Goal: Transaction & Acquisition: Purchase product/service

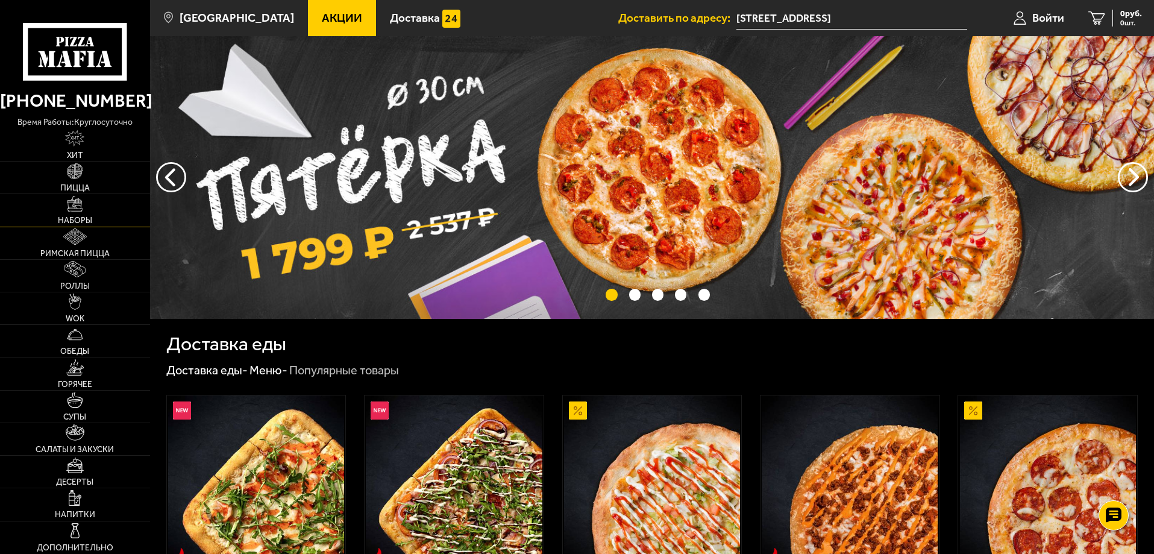
click at [76, 212] on link "Наборы" at bounding box center [75, 210] width 150 height 32
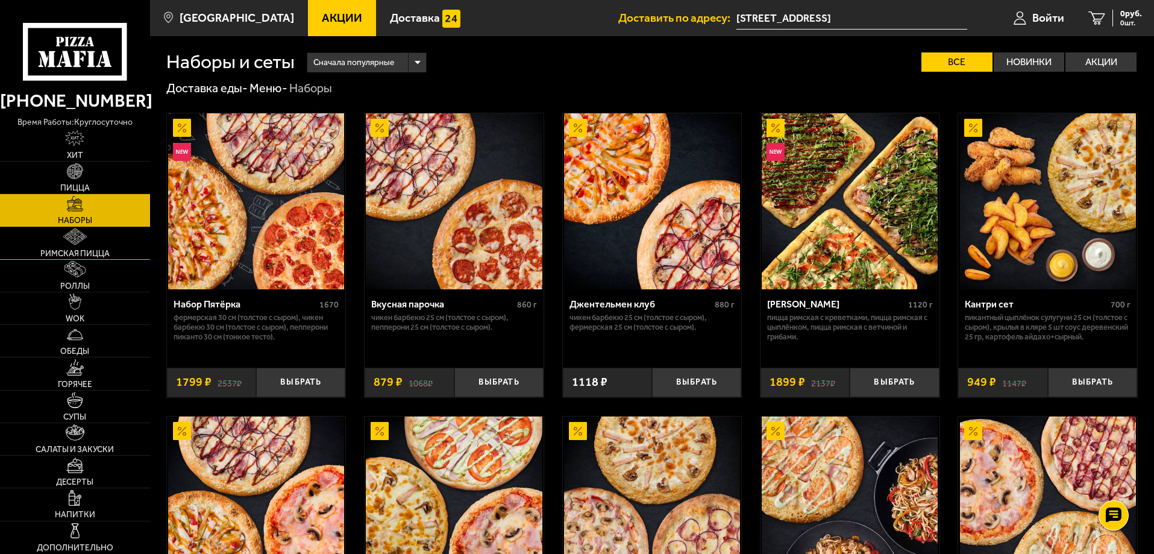
click at [72, 243] on img at bounding box center [74, 236] width 23 height 16
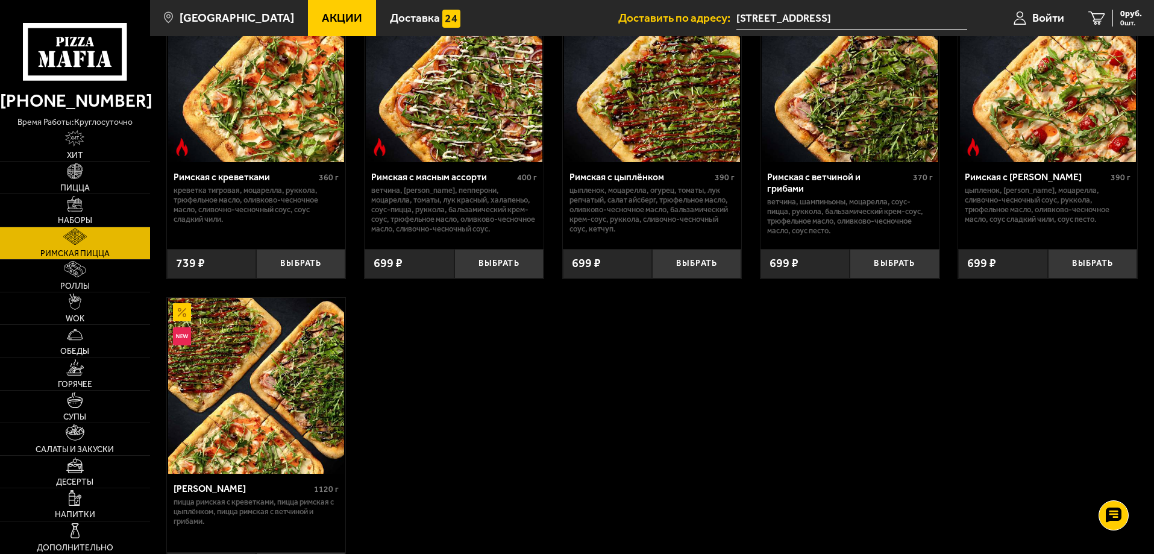
scroll to position [181, 0]
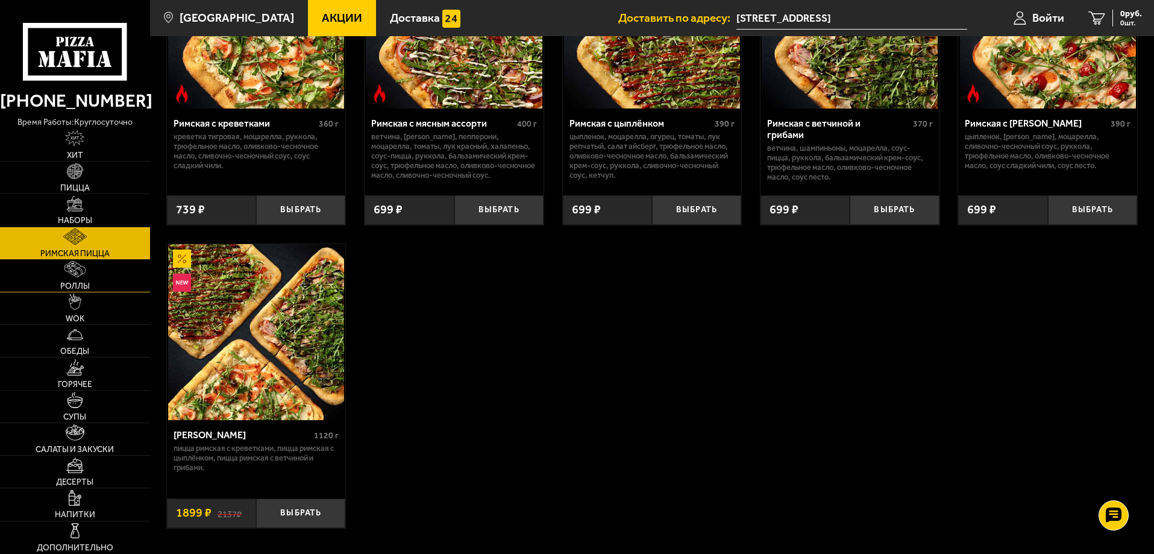
click at [95, 278] on link "Роллы" at bounding box center [75, 276] width 150 height 32
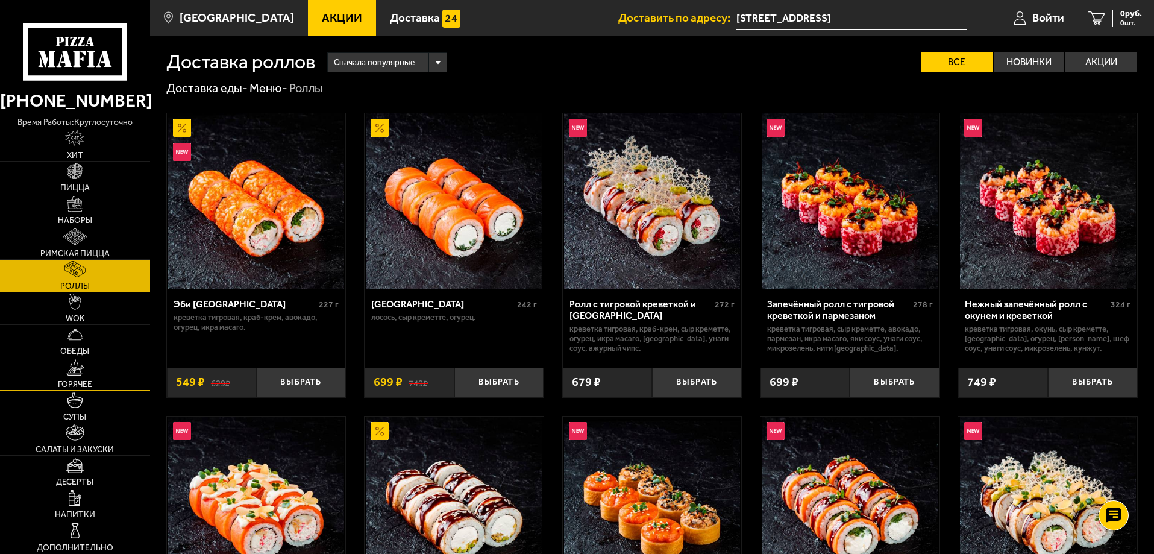
click at [75, 365] on img at bounding box center [75, 367] width 18 height 16
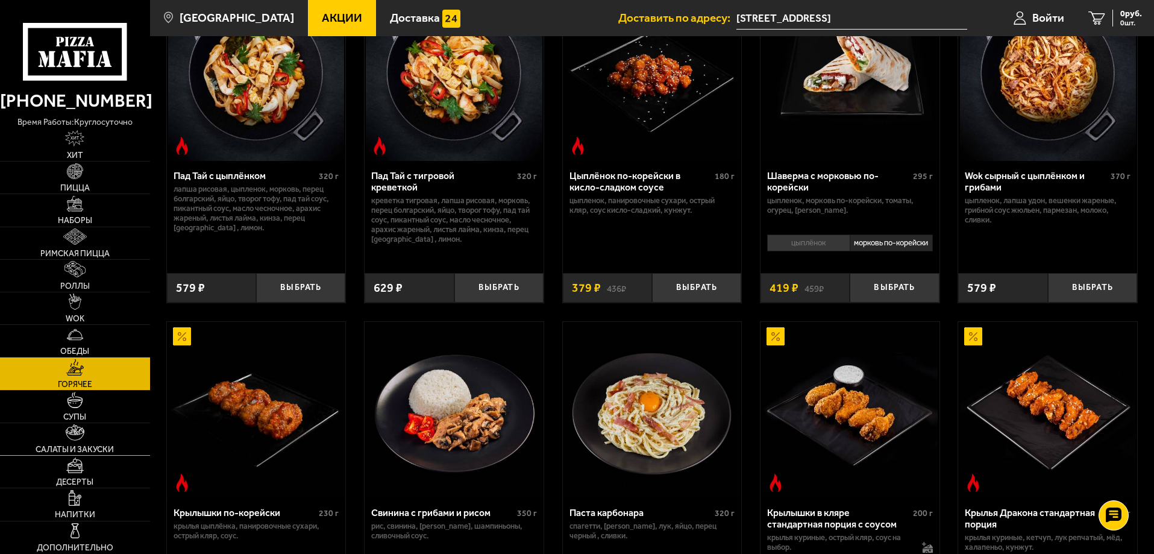
scroll to position [181, 0]
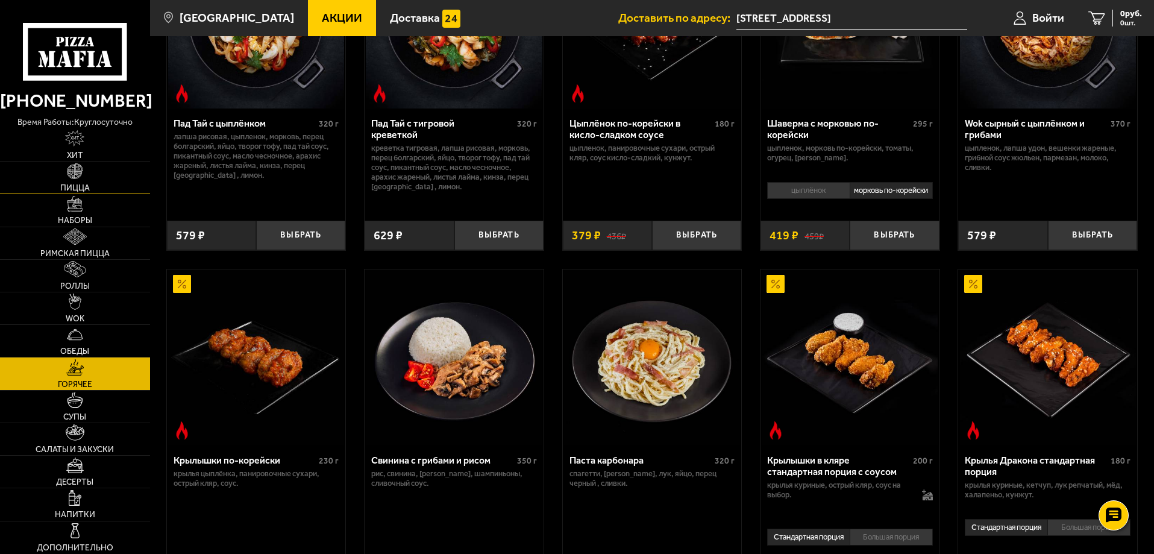
click at [74, 168] on img at bounding box center [75, 171] width 16 height 16
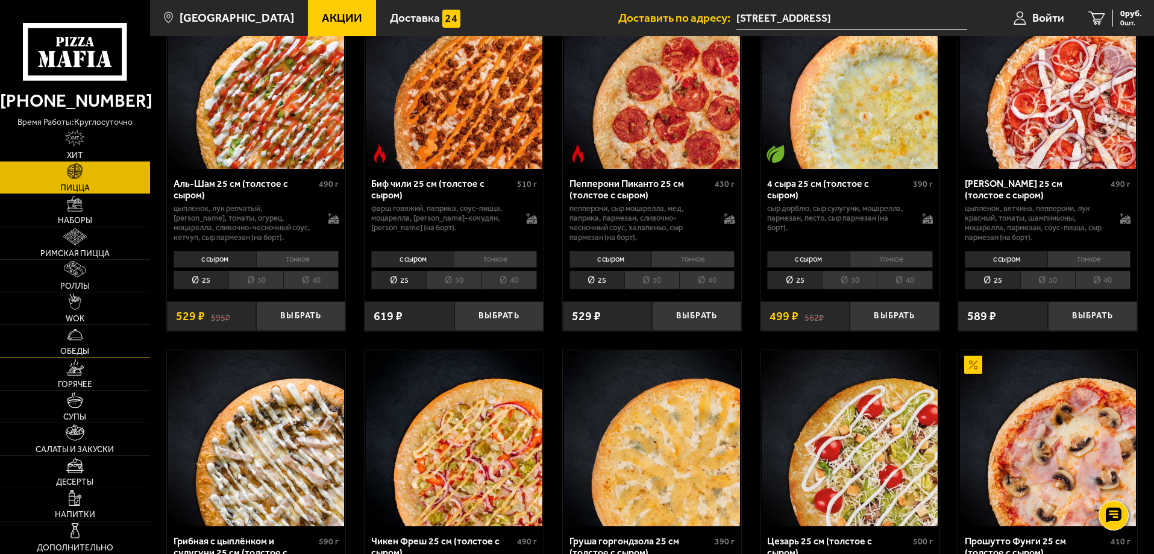
scroll to position [181, 0]
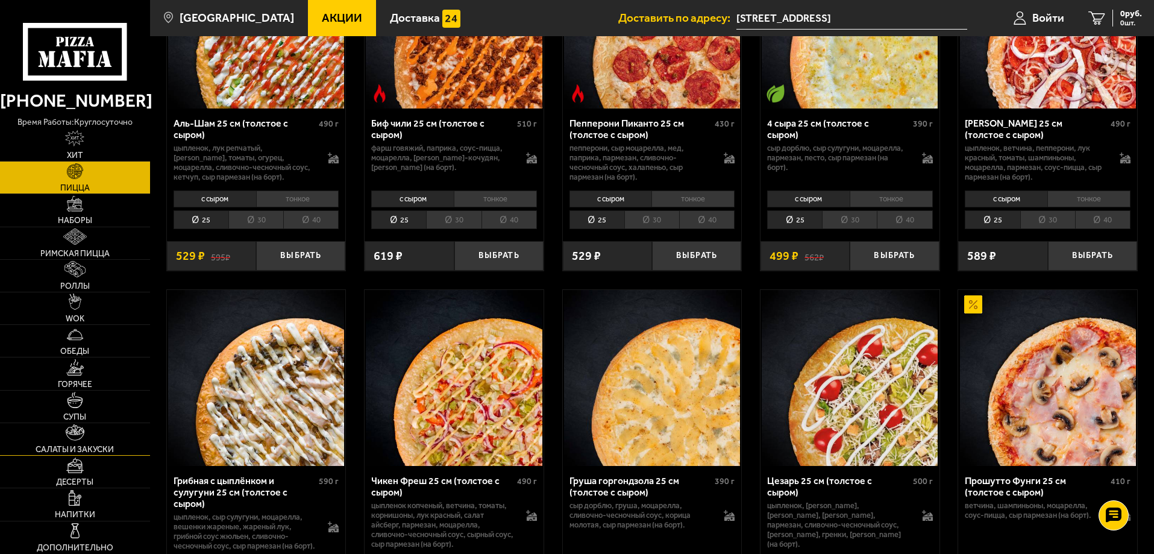
click at [74, 436] on img at bounding box center [75, 432] width 18 height 16
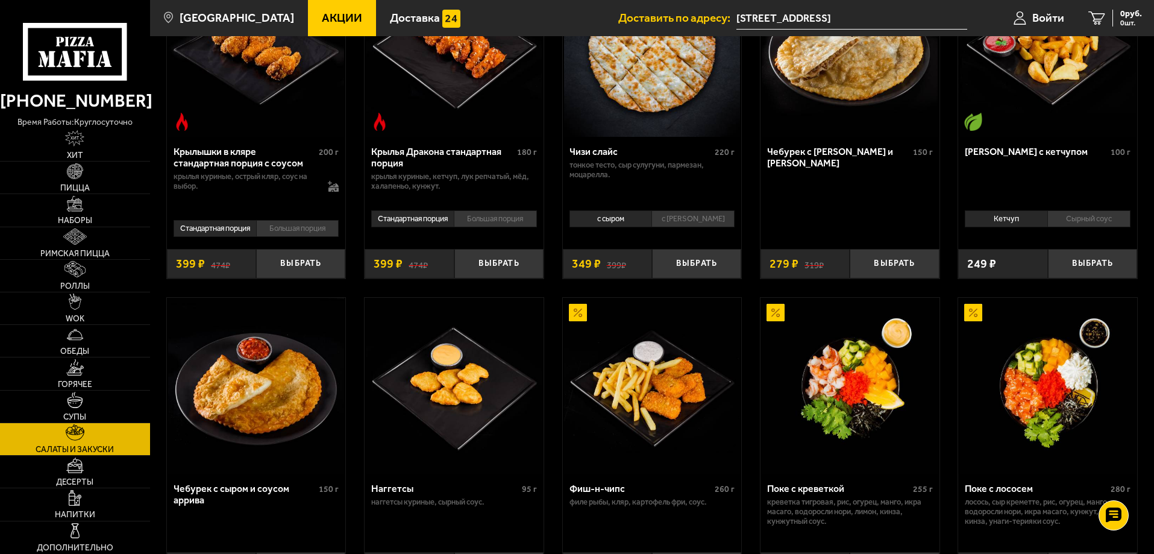
scroll to position [482, 0]
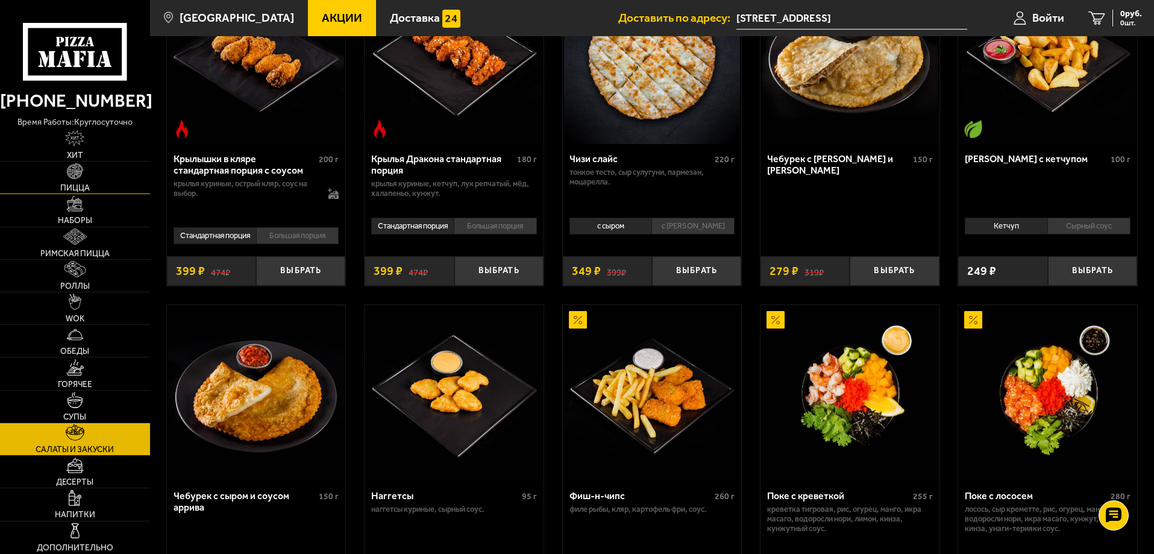
click at [72, 181] on link "Пицца" at bounding box center [75, 177] width 150 height 32
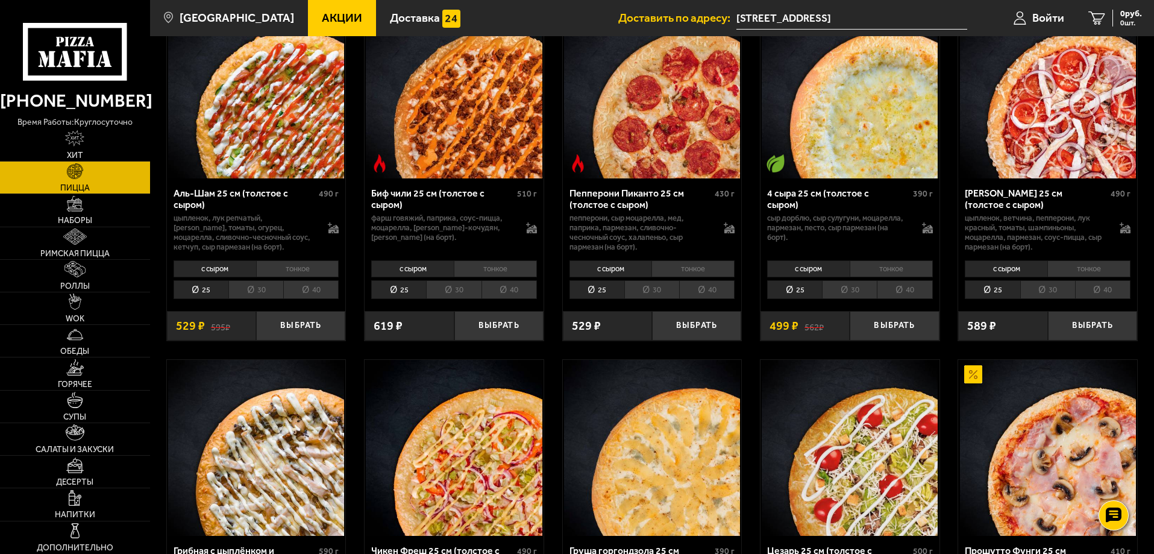
scroll to position [121, 0]
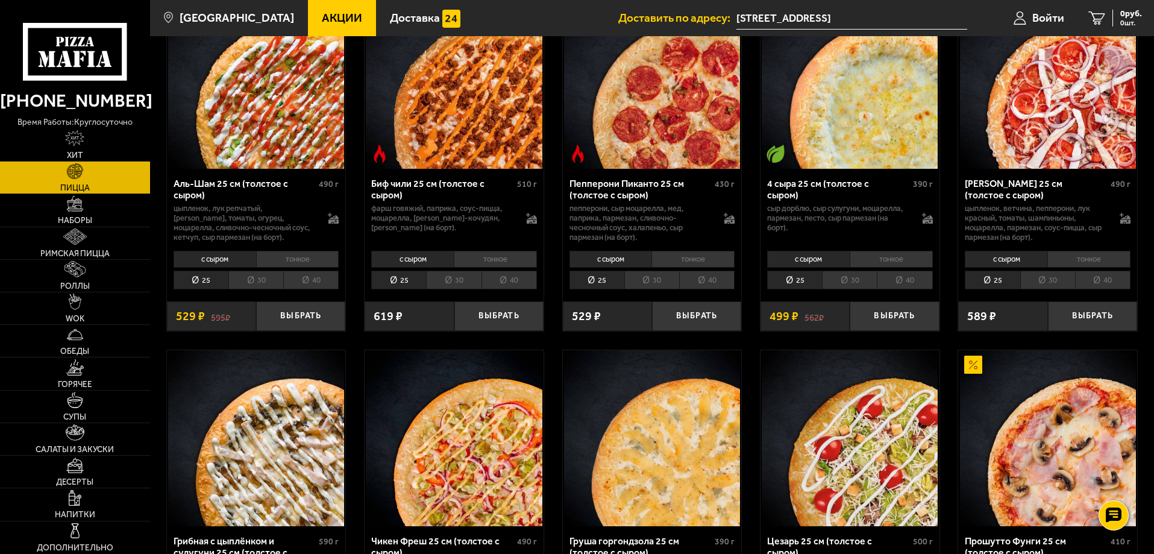
click at [700, 289] on li "40" at bounding box center [706, 280] width 55 height 19
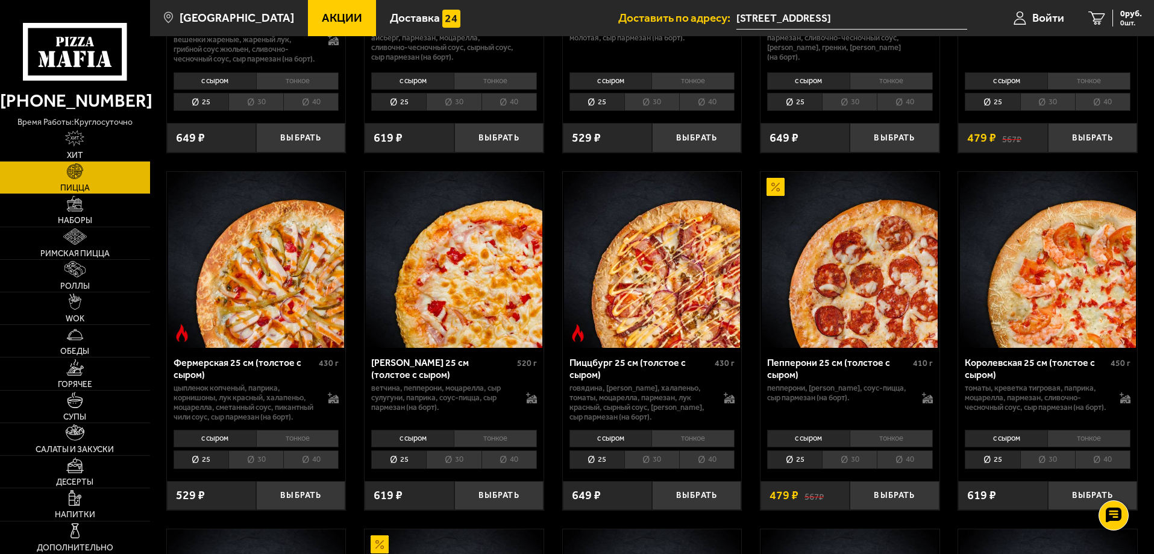
scroll to position [783, 0]
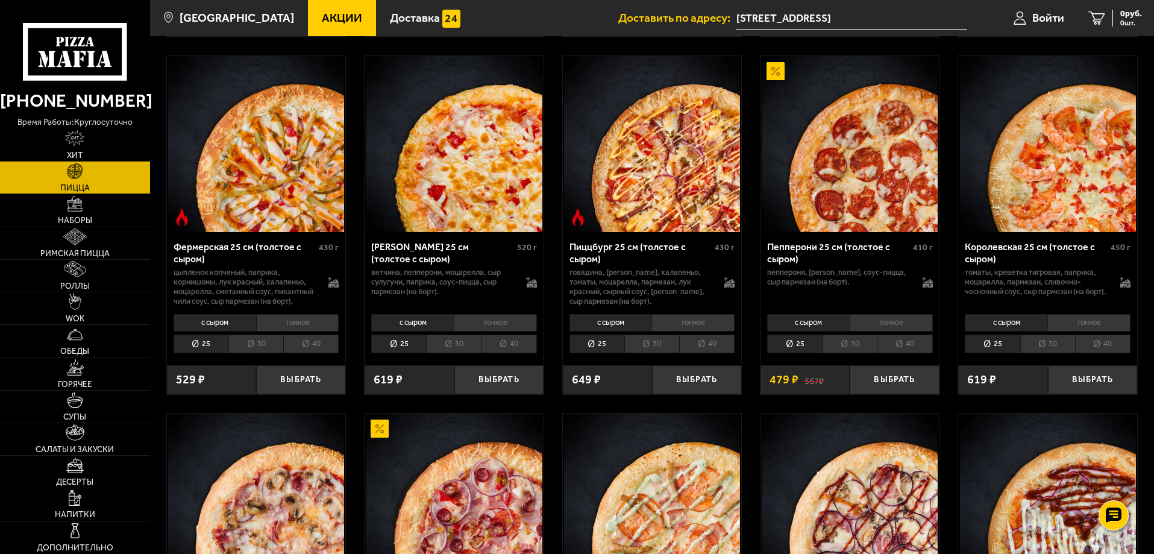
click at [903, 353] on li "40" at bounding box center [904, 343] width 55 height 19
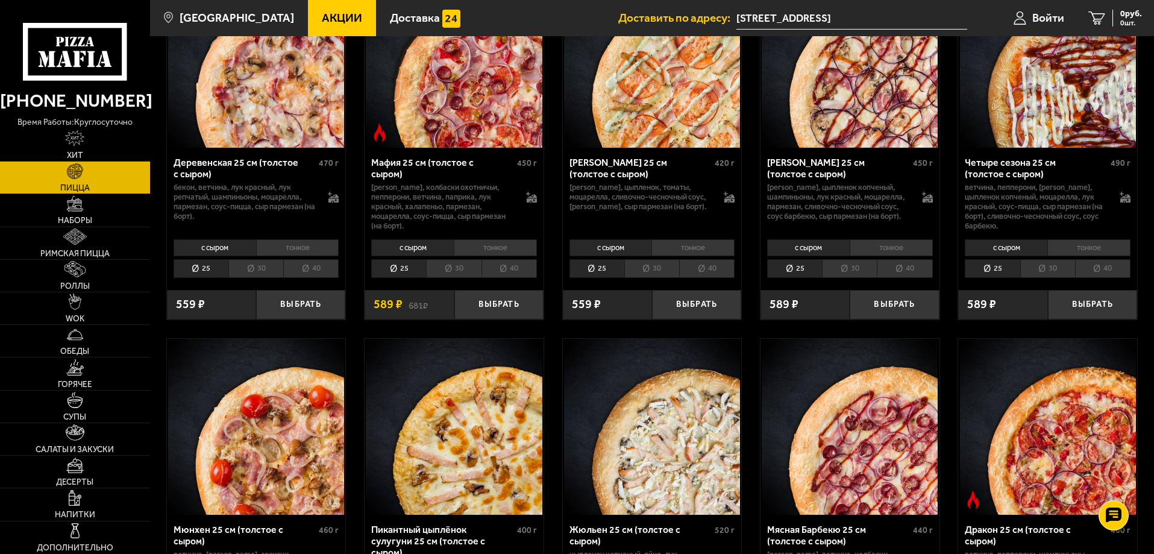
scroll to position [1386, 0]
